Goal: Check status: Check status

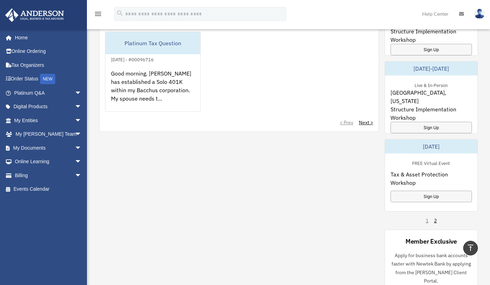
scroll to position [418, 0]
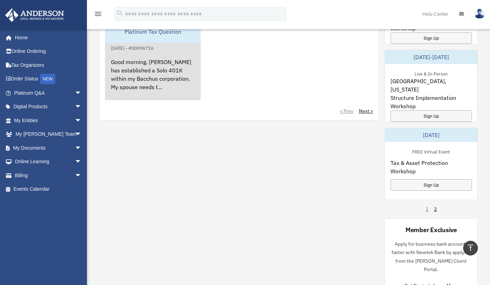
click at [142, 84] on div "Good morning. [PERSON_NAME] has established a Solo 401K within my Bacchus corpo…" at bounding box center [152, 79] width 95 height 54
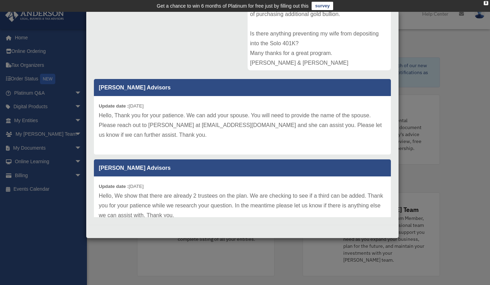
scroll to position [0, 0]
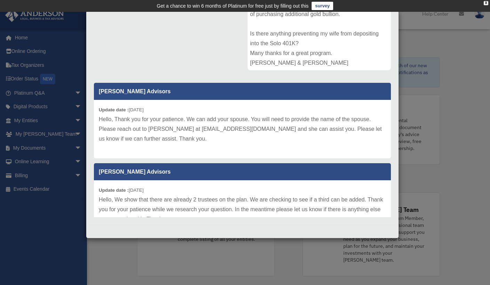
click at [28, 79] on div "Case Detail × Platinum Tax Question Case Number 00096716 Created Date [DATE] St…" at bounding box center [245, 142] width 490 height 285
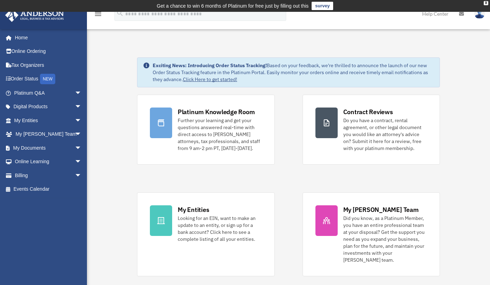
scroll to position [335, 0]
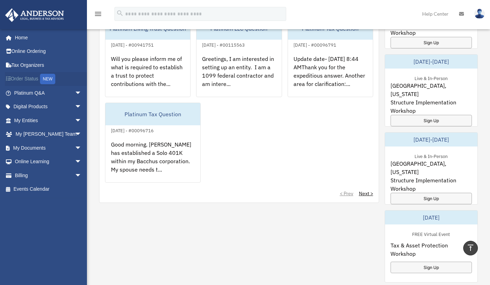
click at [24, 78] on link "Order Status NEW" at bounding box center [48, 79] width 87 height 14
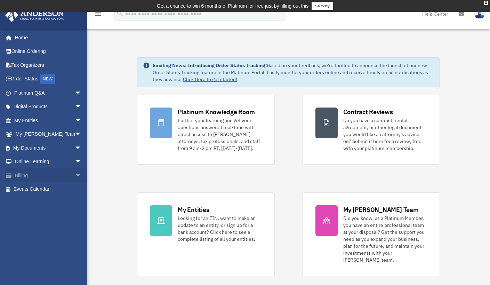
click at [19, 176] on link "Billing arrow_drop_down" at bounding box center [48, 175] width 87 height 14
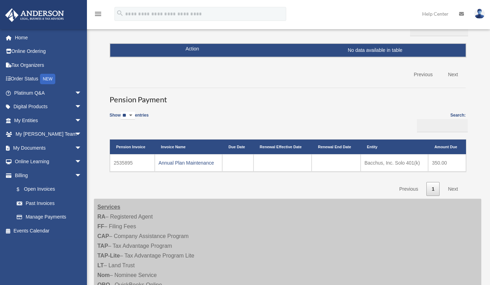
scroll to position [139, 0]
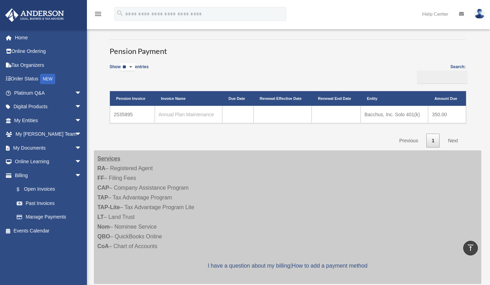
click at [175, 115] on link "Annual Plan Maintenance" at bounding box center [187, 115] width 56 height 6
drag, startPoint x: 136, startPoint y: 114, endPoint x: 111, endPoint y: 117, distance: 24.9
click at [111, 117] on td "2535895" at bounding box center [132, 114] width 45 height 17
copy td "2535895"
